Goal: Information Seeking & Learning: Check status

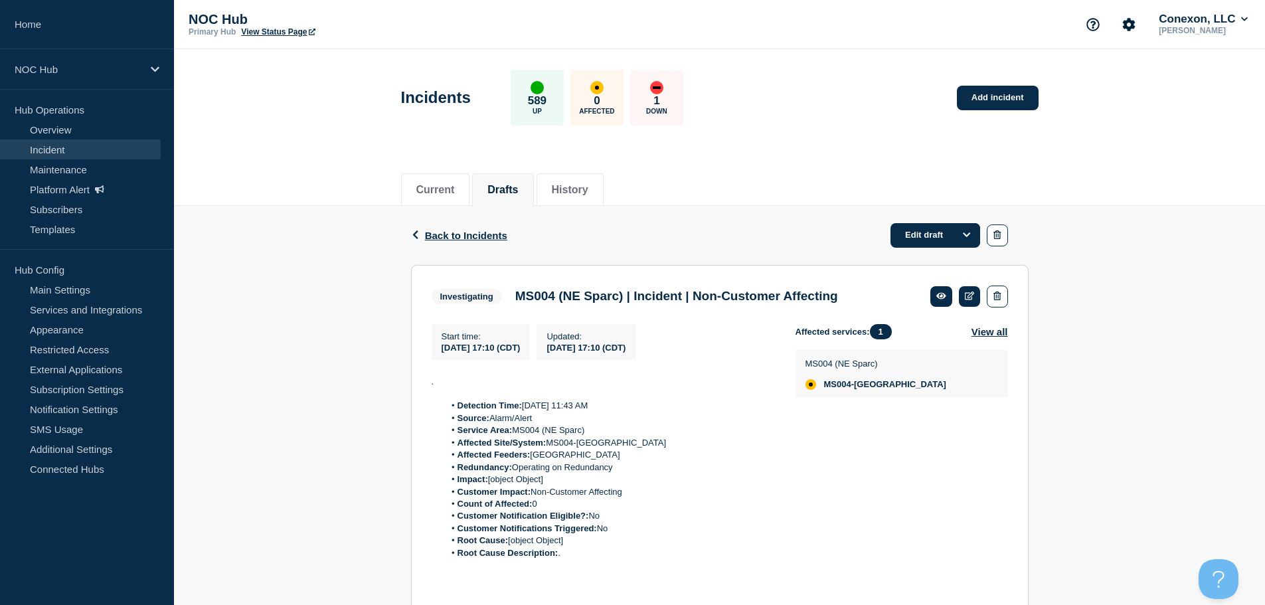
click at [997, 248] on div "Back Back to Incidents Edit draft" at bounding box center [719, 235] width 617 height 59
click at [1002, 237] on button "button" at bounding box center [996, 235] width 21 height 22
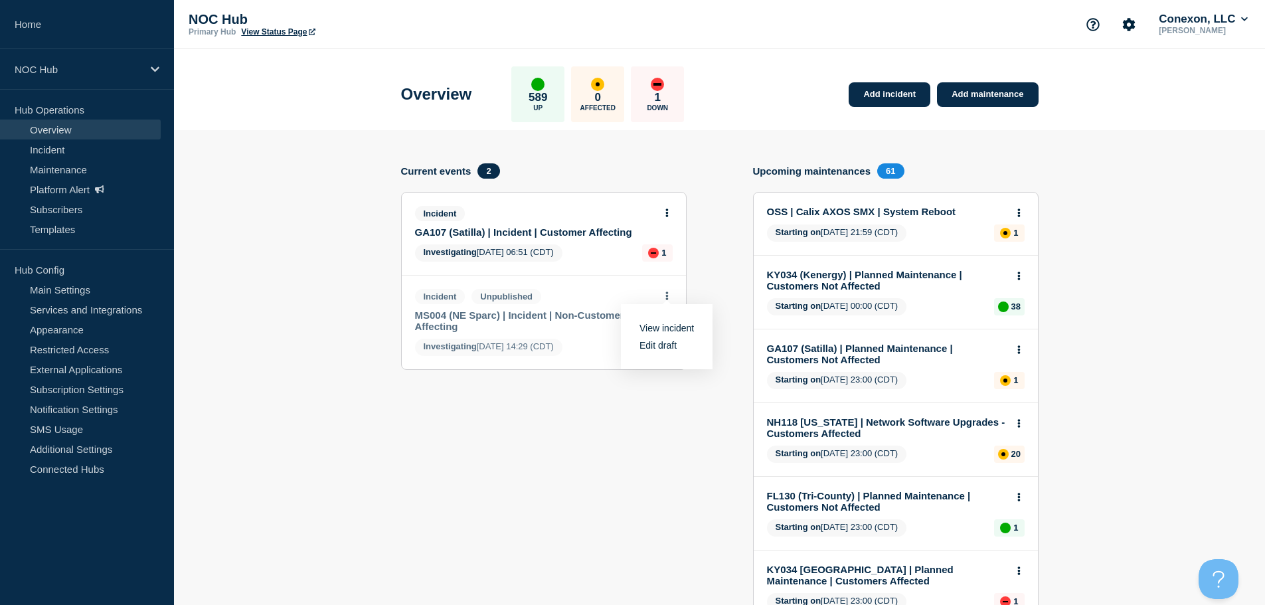
click at [655, 485] on section "Current events 2 Incident GA107 (Satilla) | Incident | Customer Affecting Inves…" at bounding box center [543, 572] width 285 height 818
click at [666, 294] on icon at bounding box center [666, 295] width 3 height 9
click at [673, 327] on link "View incident" at bounding box center [666, 328] width 54 height 11
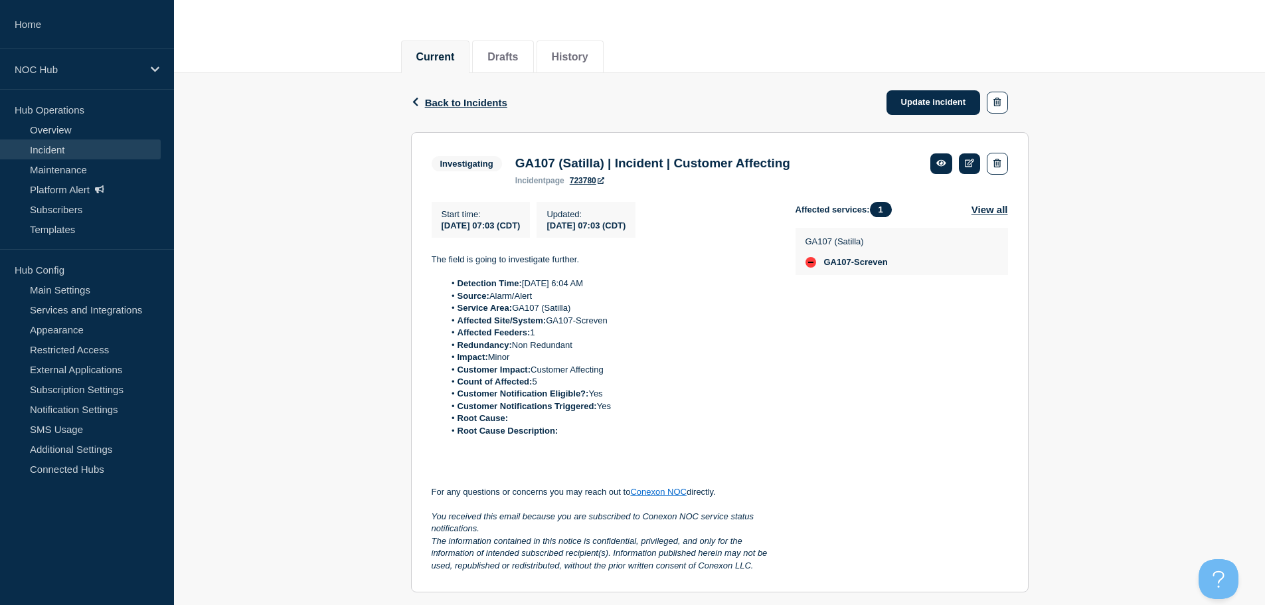
click at [717, 351] on li "Redundancy: Non Redundant" at bounding box center [609, 345] width 330 height 12
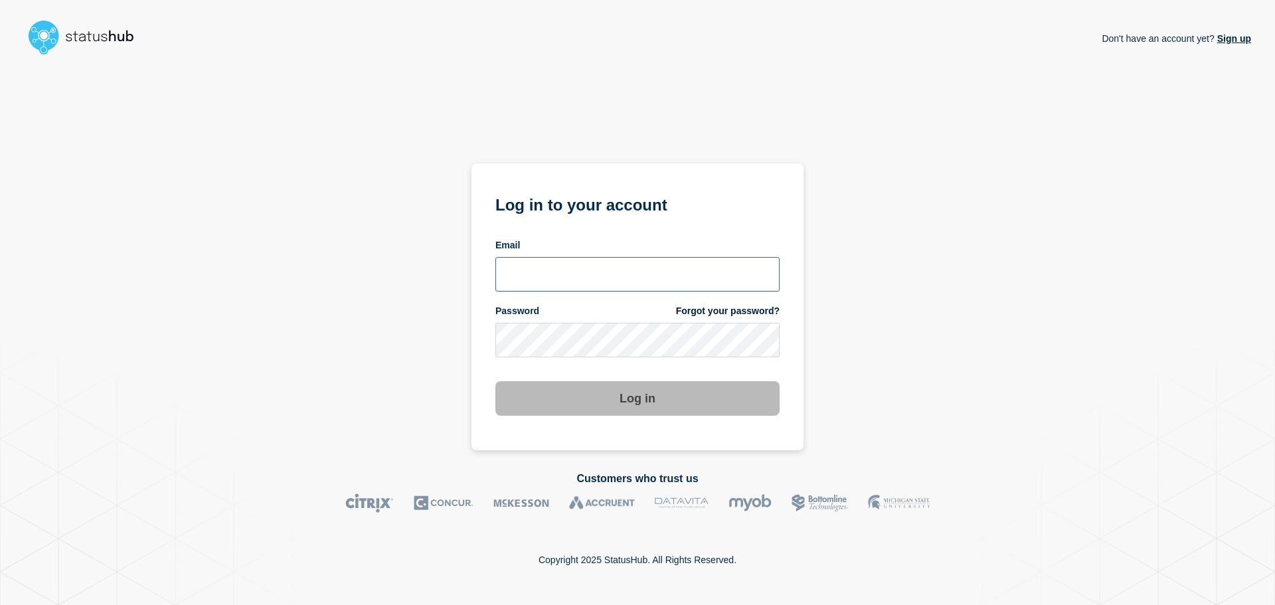
type input "ronnie.snow@conexon.us"
click at [629, 404] on button "Log in" at bounding box center [637, 398] width 284 height 35
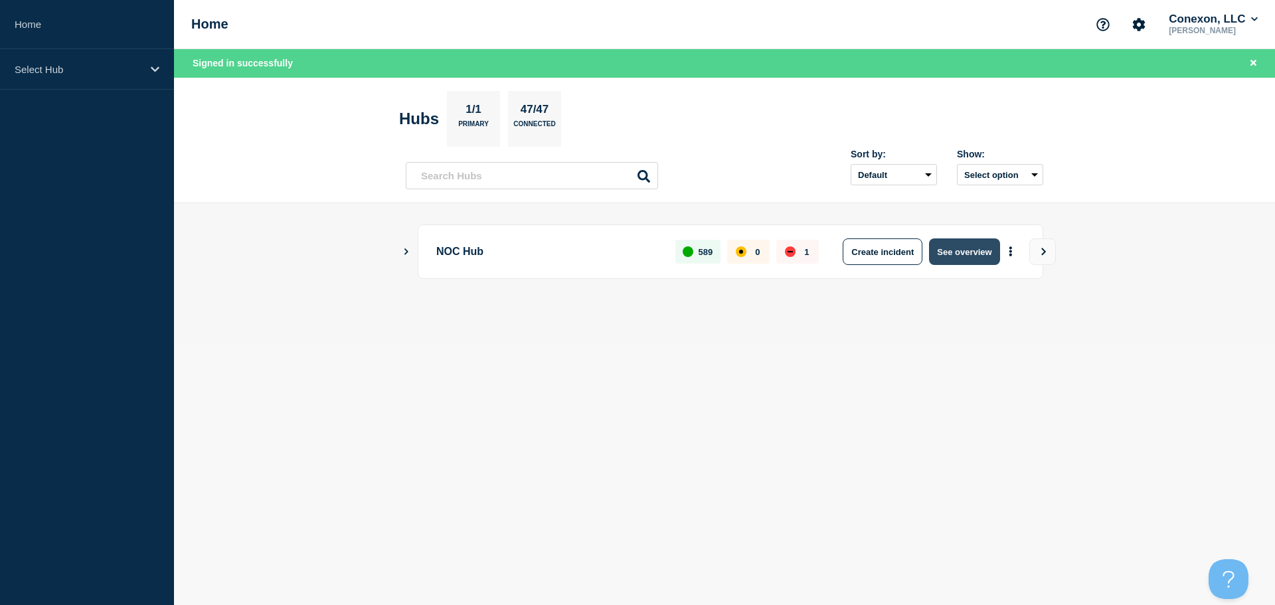
click at [959, 248] on button "See overview" at bounding box center [964, 251] width 70 height 27
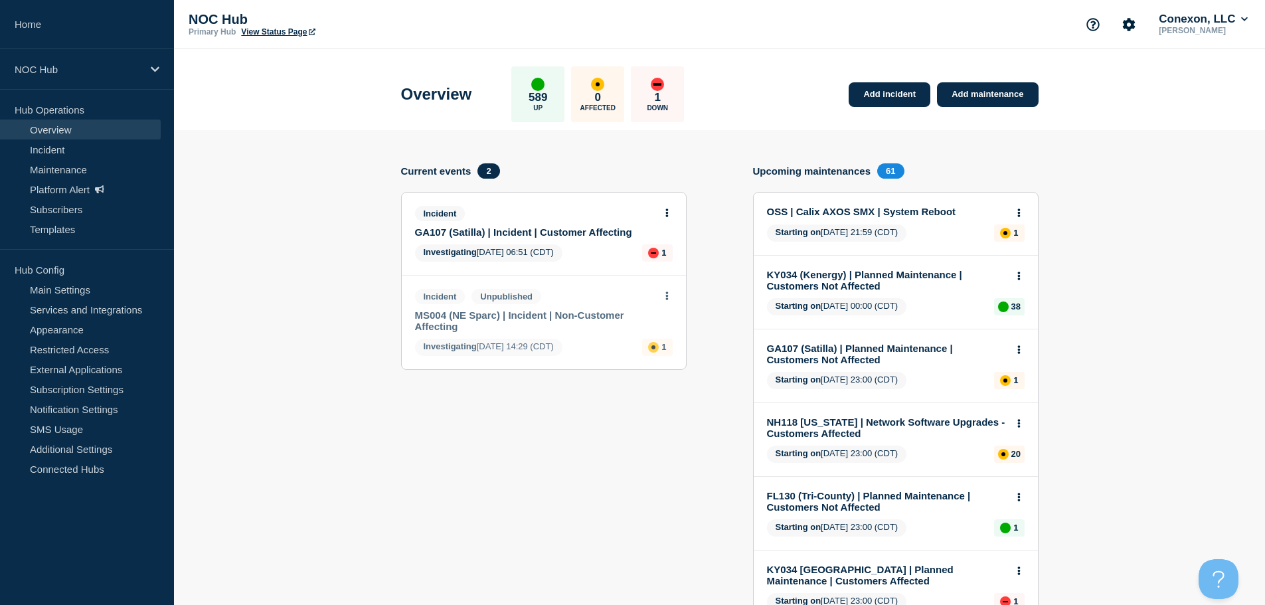
click at [665, 295] on icon at bounding box center [666, 295] width 3 height 9
click at [667, 324] on link "View incident" at bounding box center [666, 328] width 54 height 11
